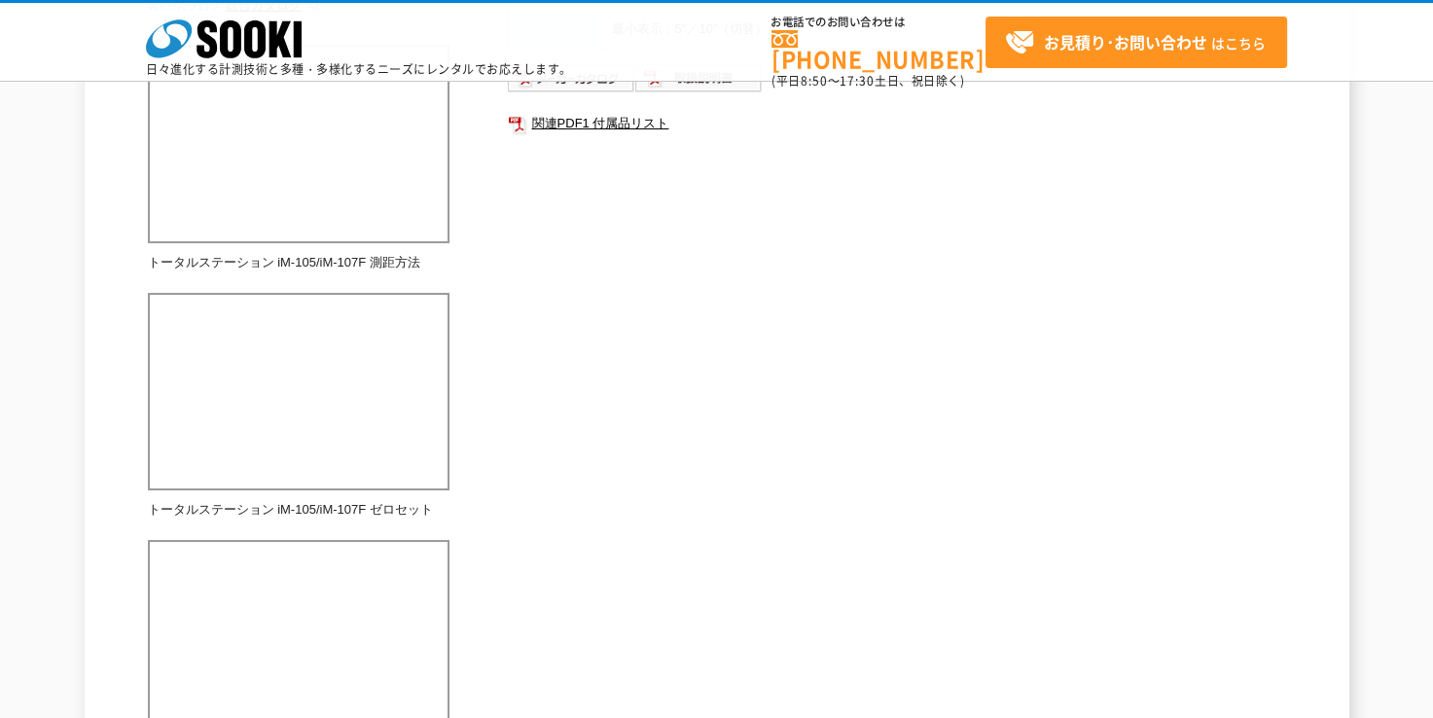
scroll to position [446, 0]
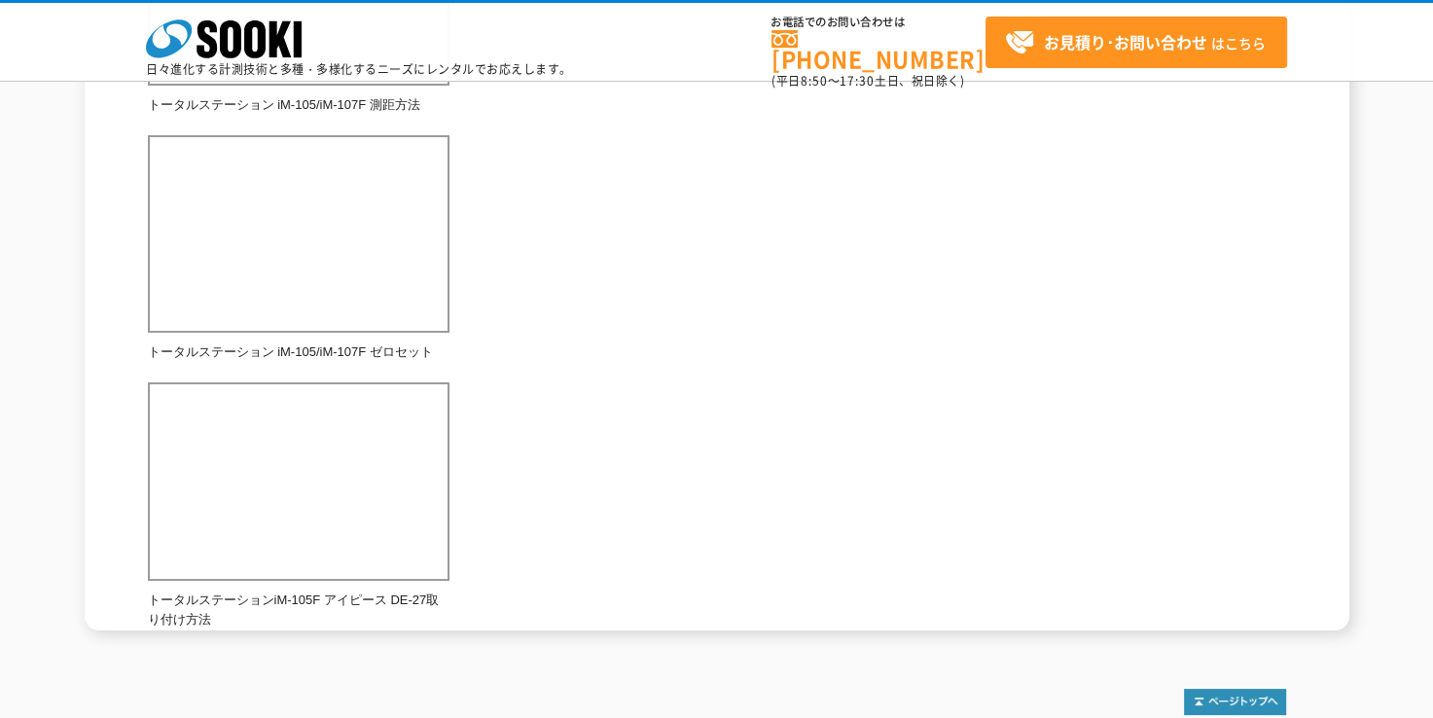
scroll to position [778, 0]
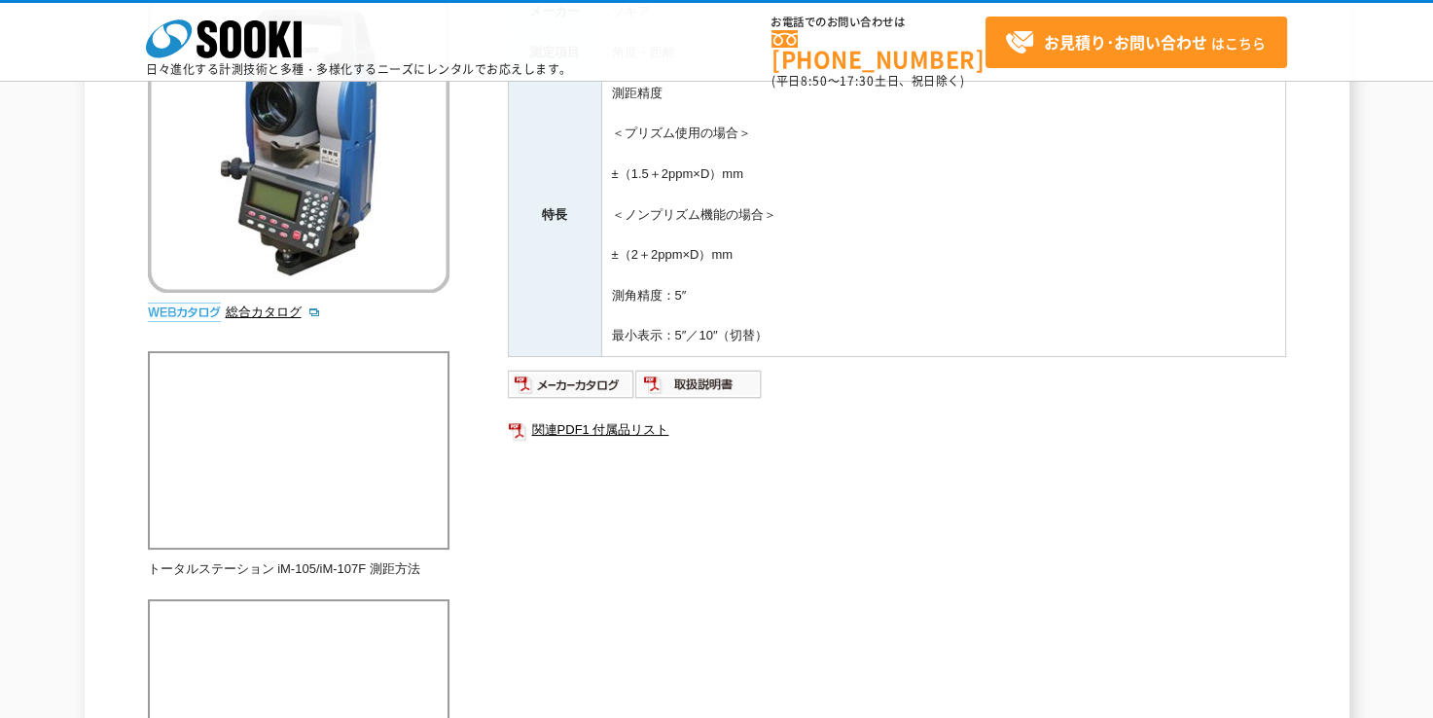
scroll to position [681, 0]
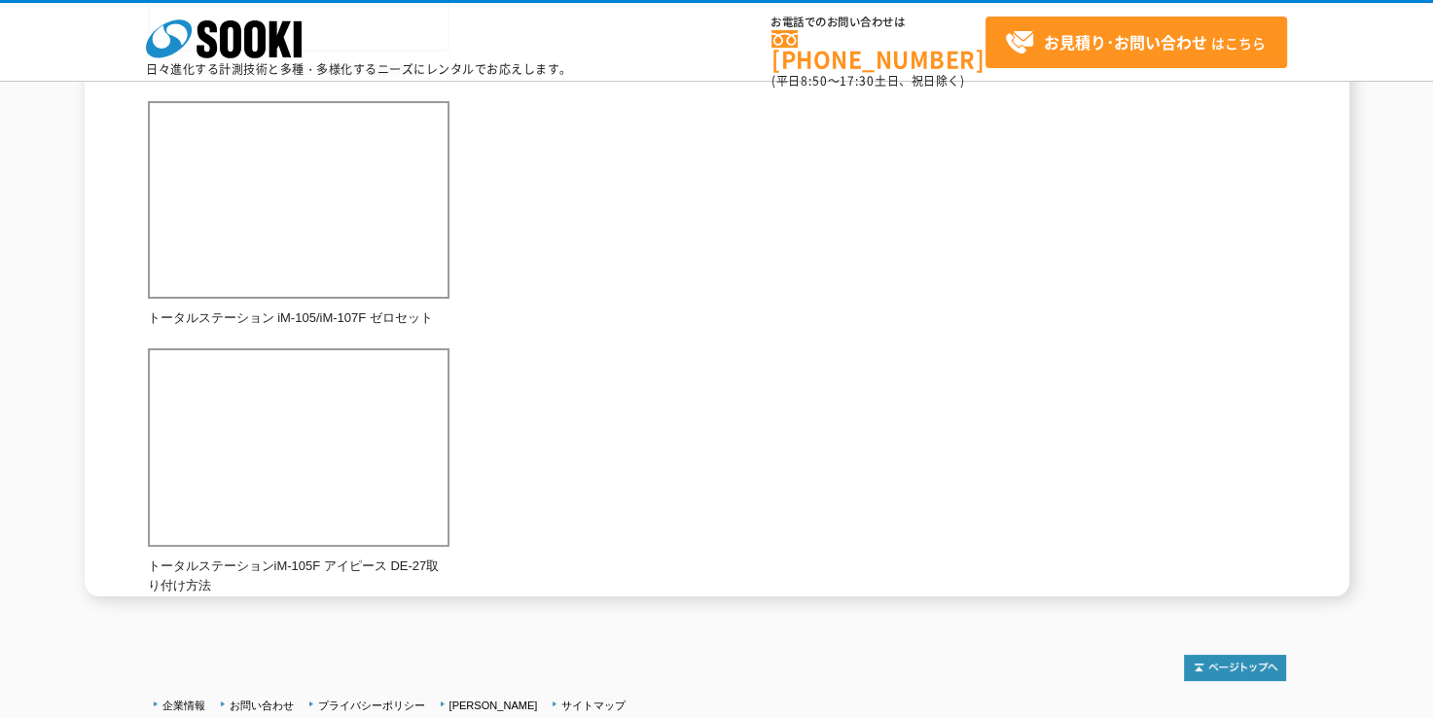
scroll to position [932, 0]
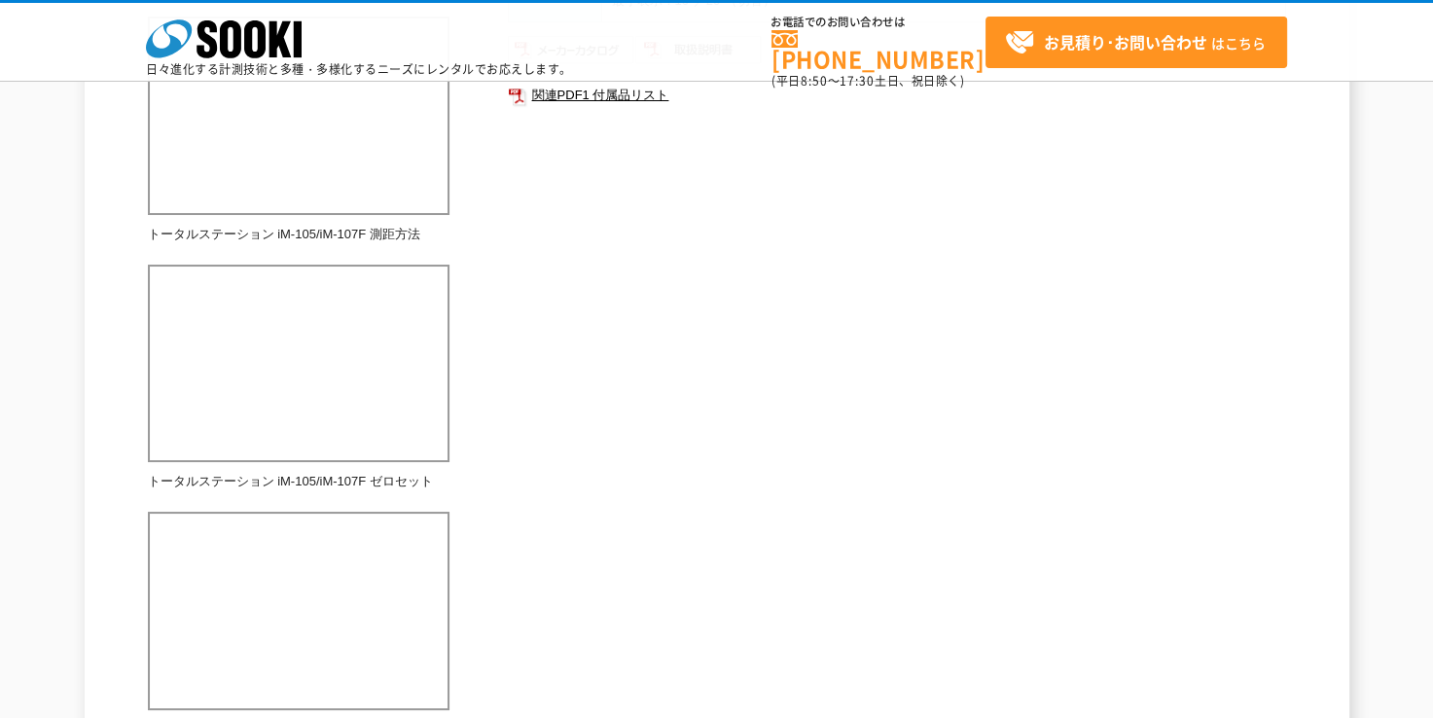
scroll to position [778, 0]
